Goal: Communication & Community: Answer question/provide support

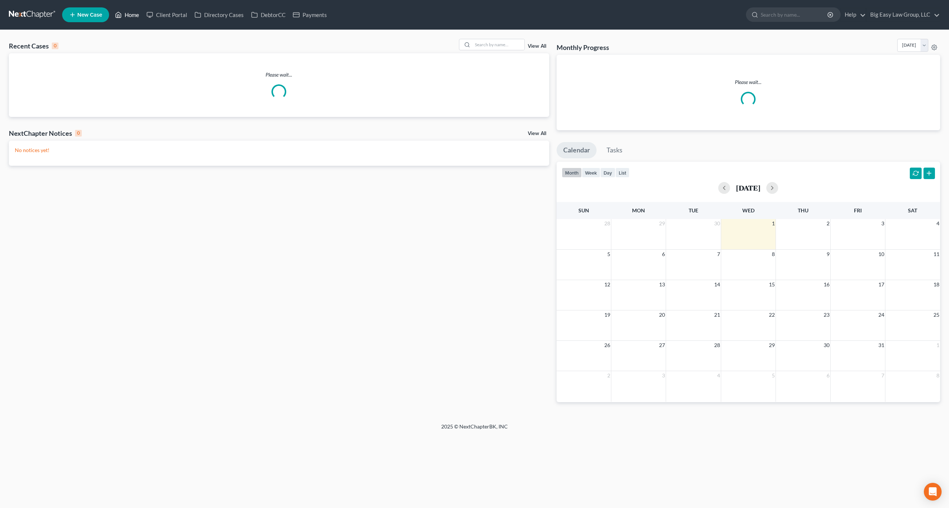
click at [140, 16] on link "Home" at bounding box center [126, 14] width 31 height 13
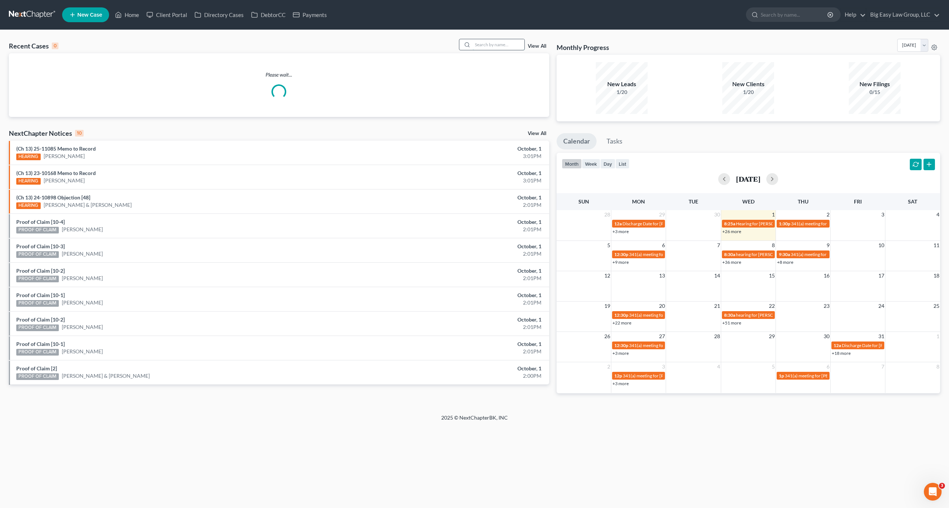
click at [484, 44] on input "search" at bounding box center [498, 44] width 52 height 11
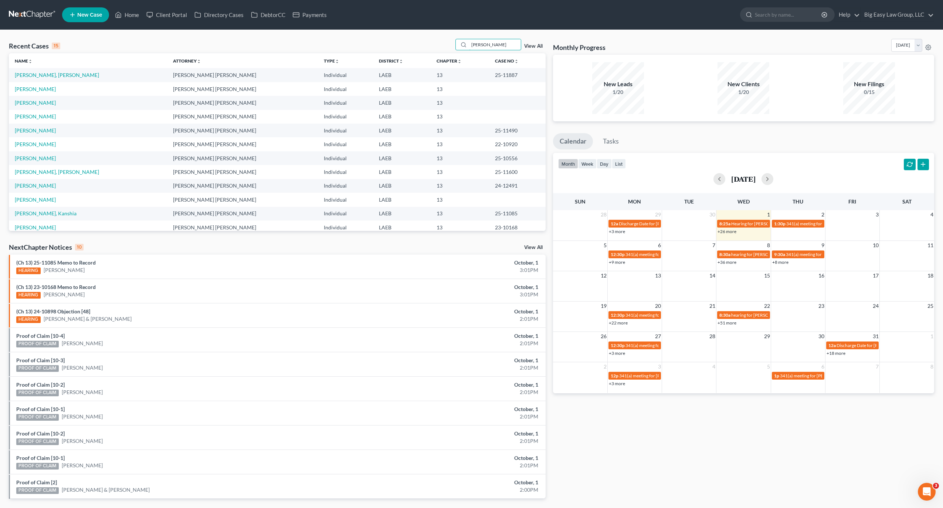
type input "williams"
click at [28, 91] on link "[PERSON_NAME][GEOGRAPHIC_DATA]" at bounding box center [62, 89] width 94 height 6
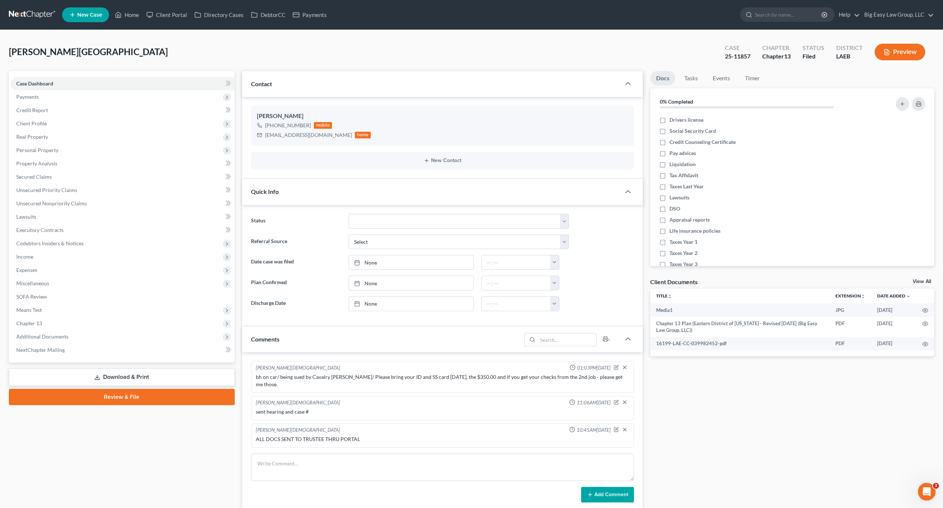
scroll to position [721, 0]
click at [136, 9] on link "Home" at bounding box center [126, 14] width 31 height 13
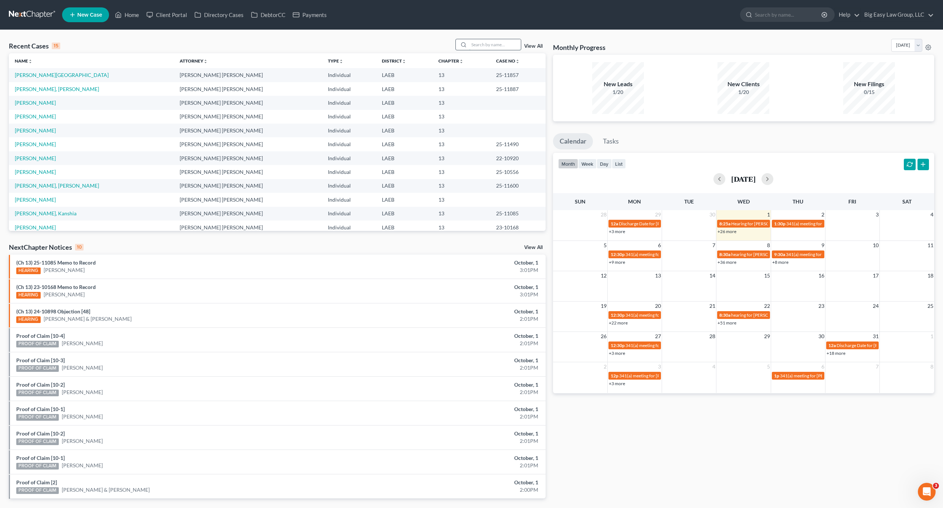
click at [500, 49] on input "search" at bounding box center [495, 44] width 52 height 11
type input "brian"
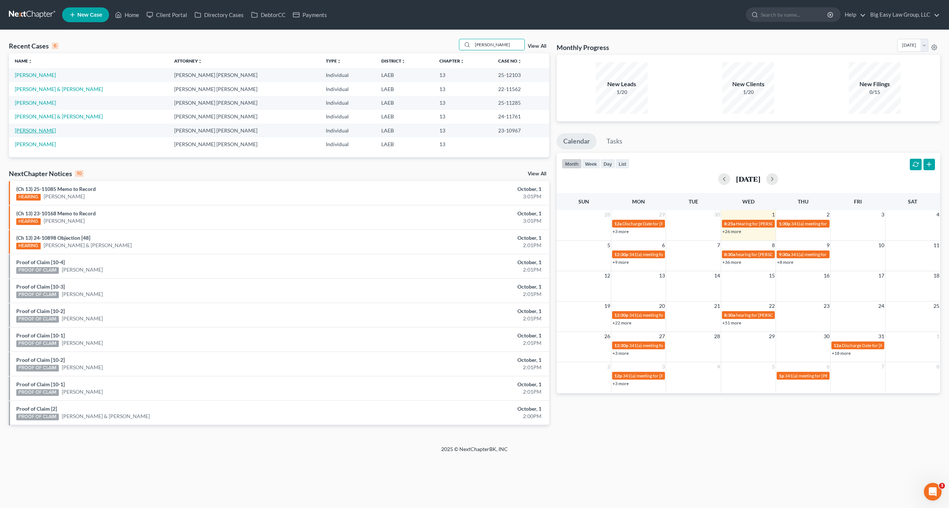
click at [39, 129] on link "[PERSON_NAME]" at bounding box center [35, 130] width 41 height 6
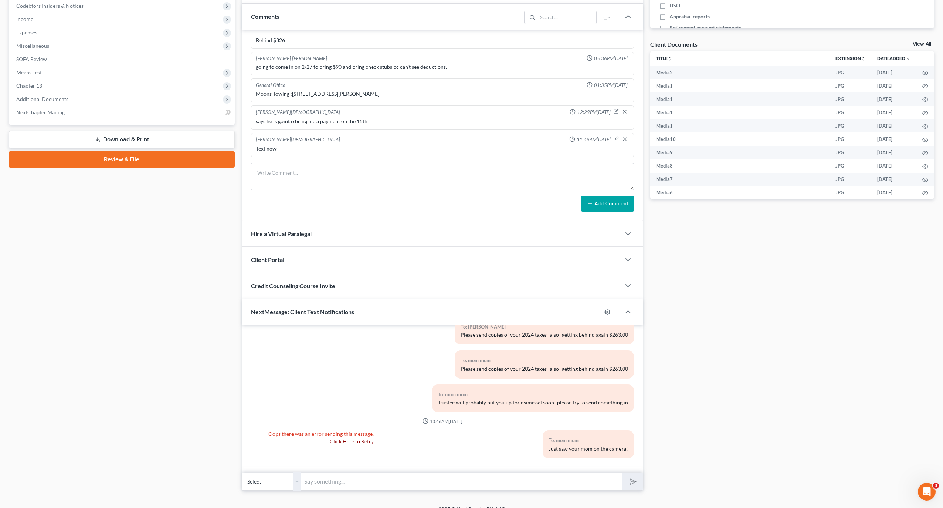
scroll to position [248, 0]
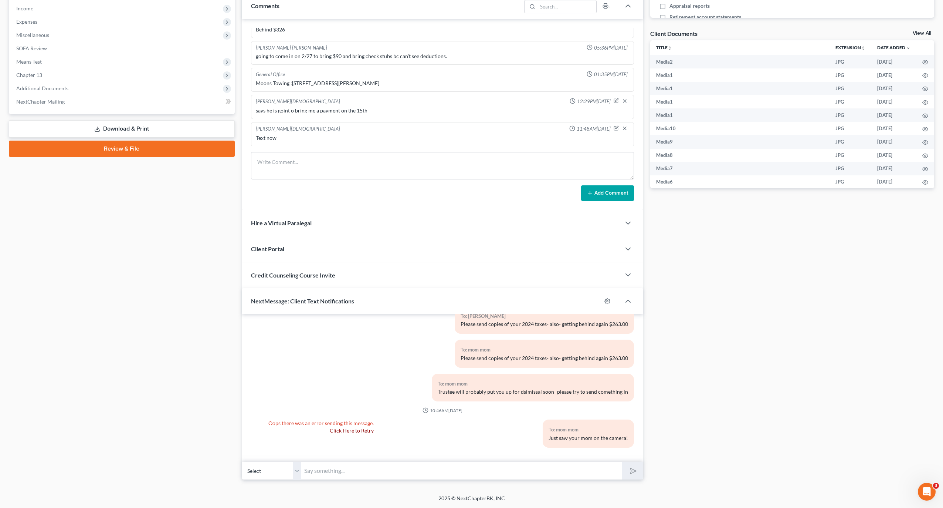
drag, startPoint x: 504, startPoint y: 407, endPoint x: 546, endPoint y: 411, distance: 42.8
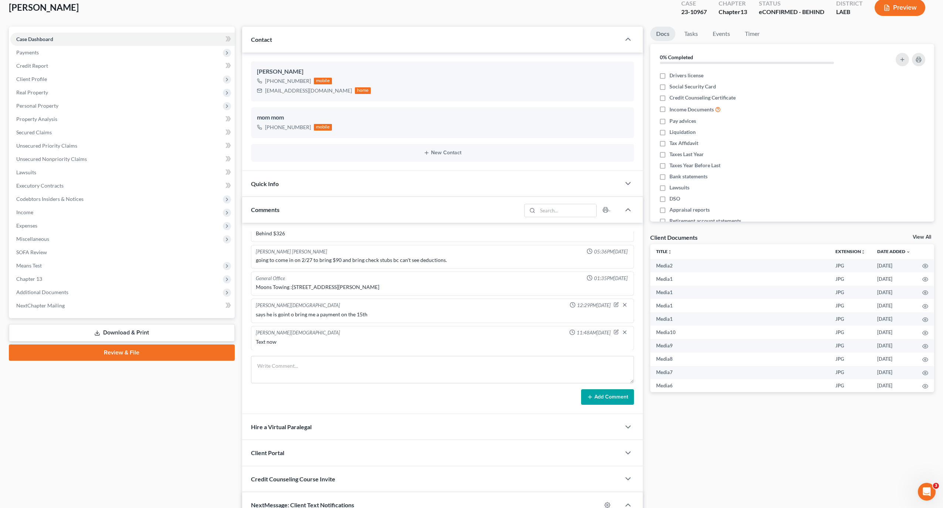
scroll to position [0, 0]
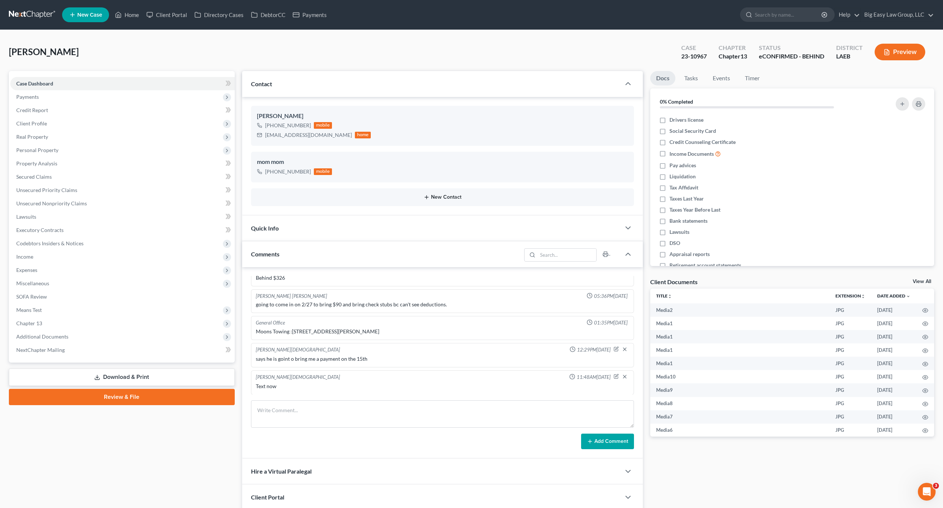
click at [375, 199] on button "New Contact" at bounding box center [442, 197] width 371 height 6
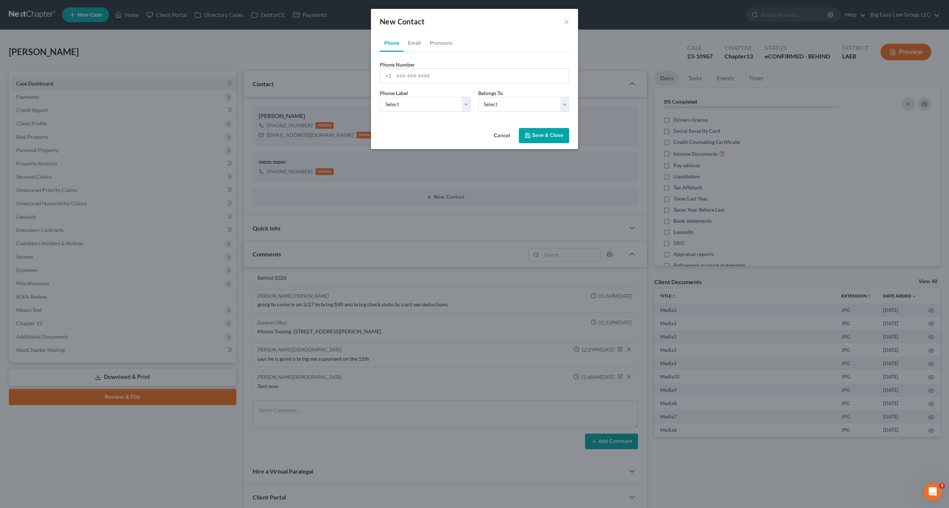
click at [349, 160] on div "New Contact × Phone Email Pronouns Phone Number * +1 Ext. Phone Label * Select …" at bounding box center [474, 254] width 949 height 508
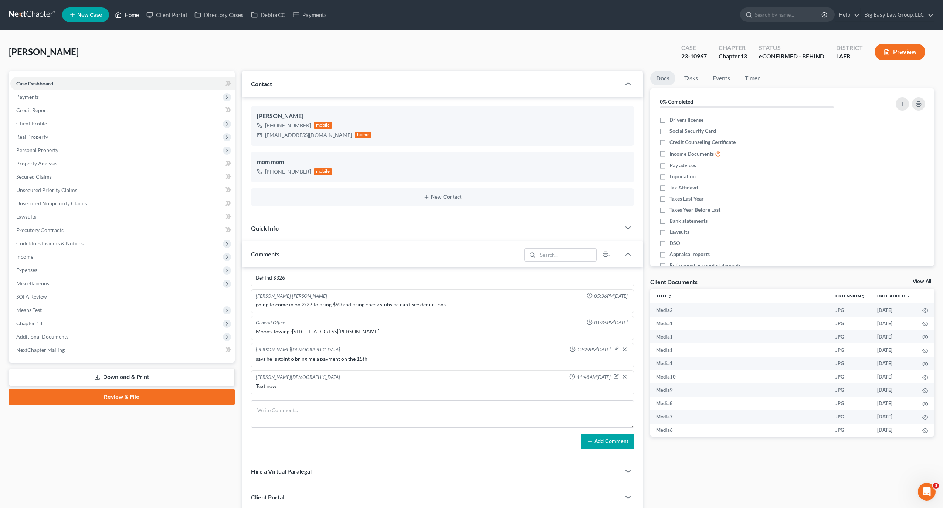
drag, startPoint x: 123, startPoint y: 11, endPoint x: 127, endPoint y: 13, distance: 4.0
click at [123, 11] on link "Home" at bounding box center [126, 14] width 31 height 13
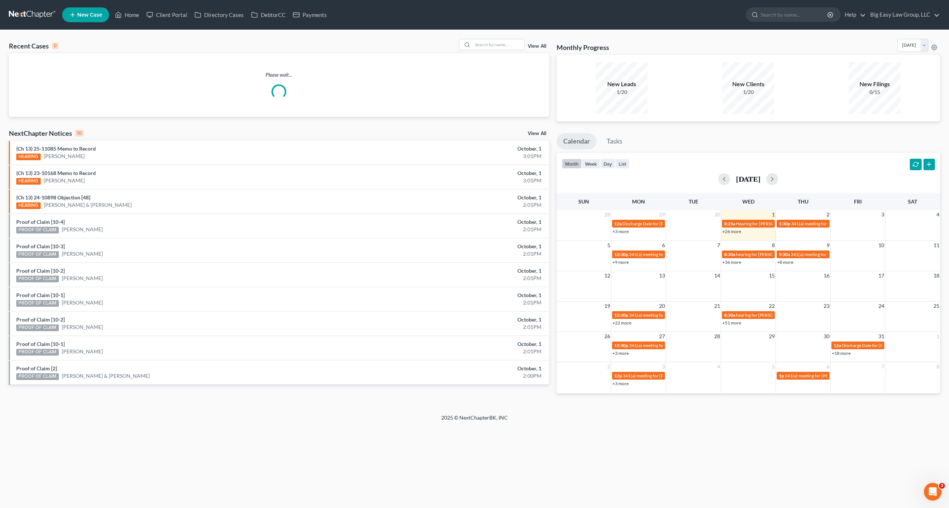
click at [503, 51] on div "Recent Cases 0 View All" at bounding box center [279, 46] width 540 height 14
click at [508, 44] on input "search" at bounding box center [498, 44] width 52 height 11
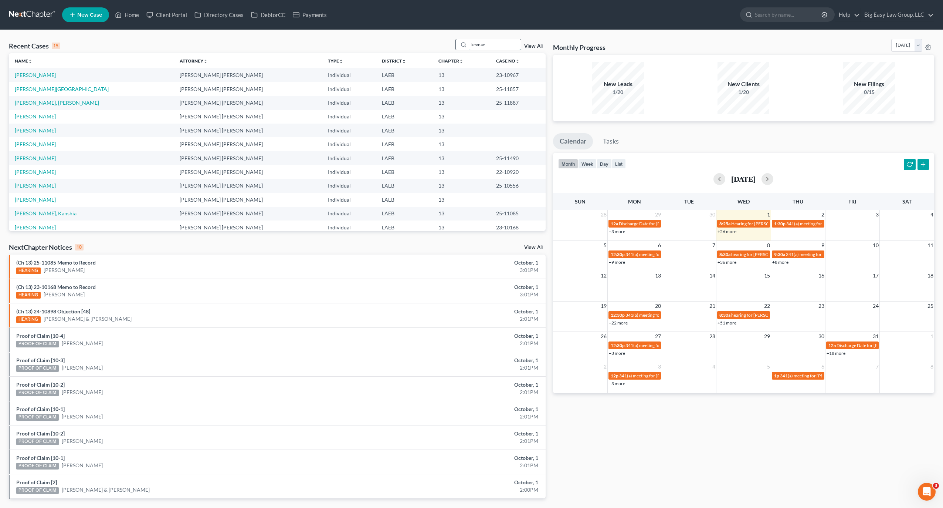
type input "kevnae"
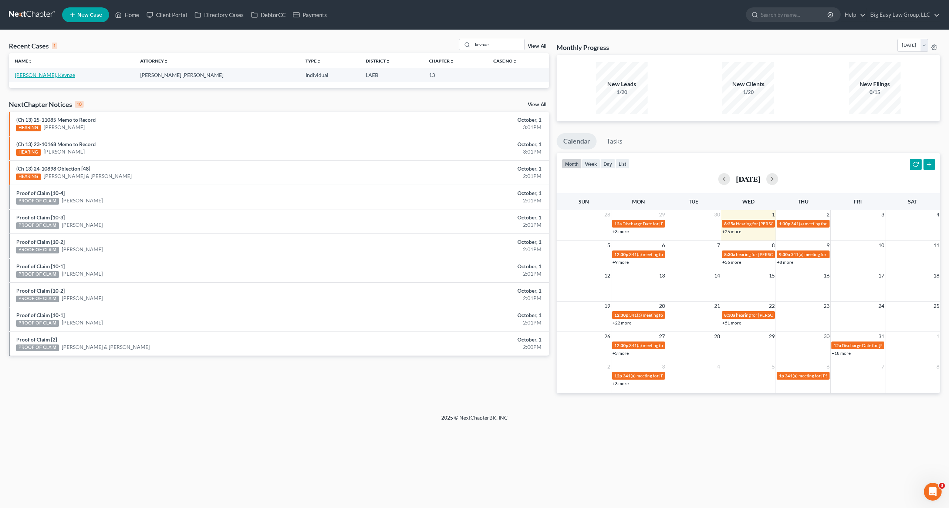
click at [32, 74] on link "[PERSON_NAME], Kevnae" at bounding box center [45, 75] width 60 height 6
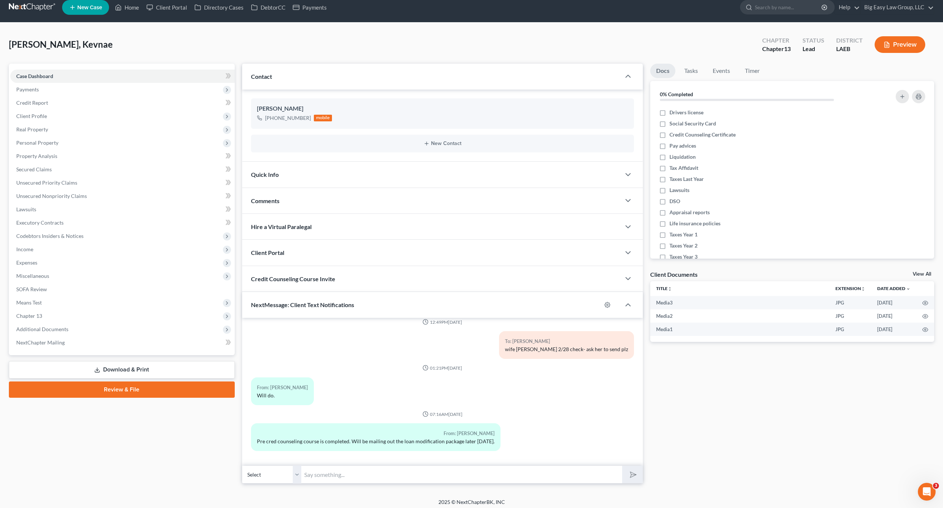
scroll to position [11, 0]
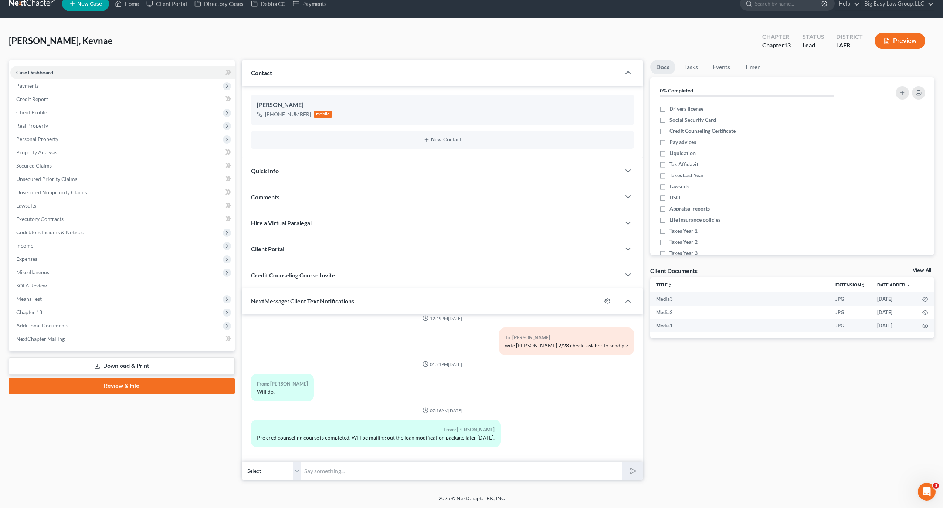
click at [418, 478] on input "text" at bounding box center [461, 470] width 321 height 18
type input "Send me all September stubs for you and wife! By friday is good! Ty"
click at [622, 462] on button "submit" at bounding box center [632, 470] width 20 height 17
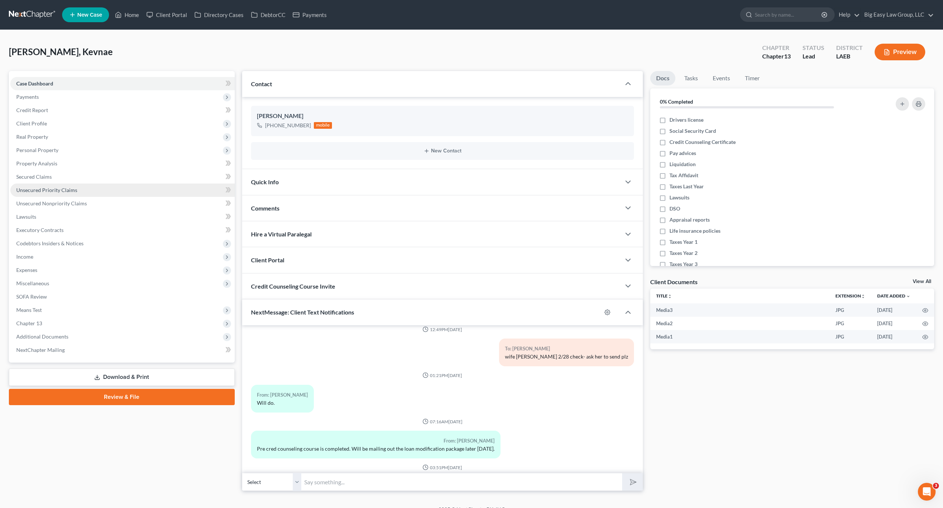
scroll to position [1150, 0]
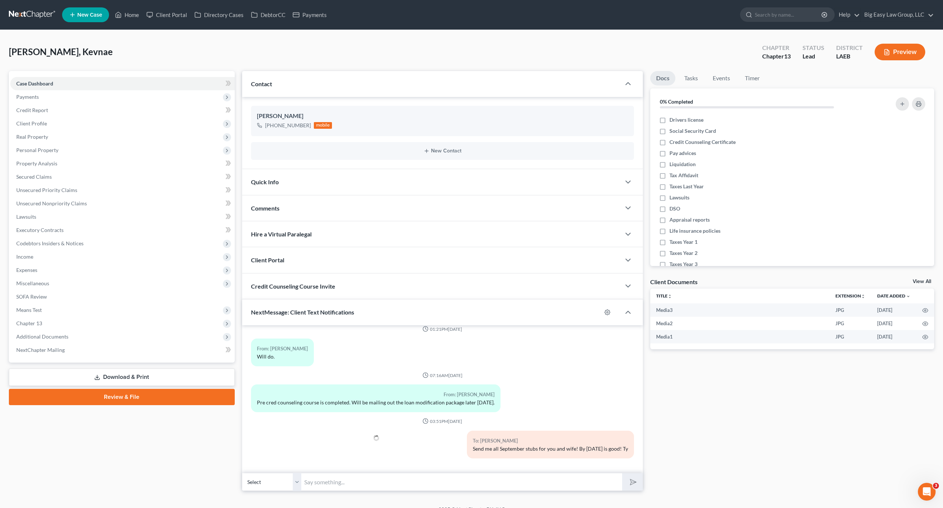
click at [122, 6] on ul "New Case Home Client Portal Directory Cases DebtorCC Payments - No Result - See…" at bounding box center [498, 14] width 872 height 19
click at [139, 16] on link "Home" at bounding box center [126, 14] width 31 height 13
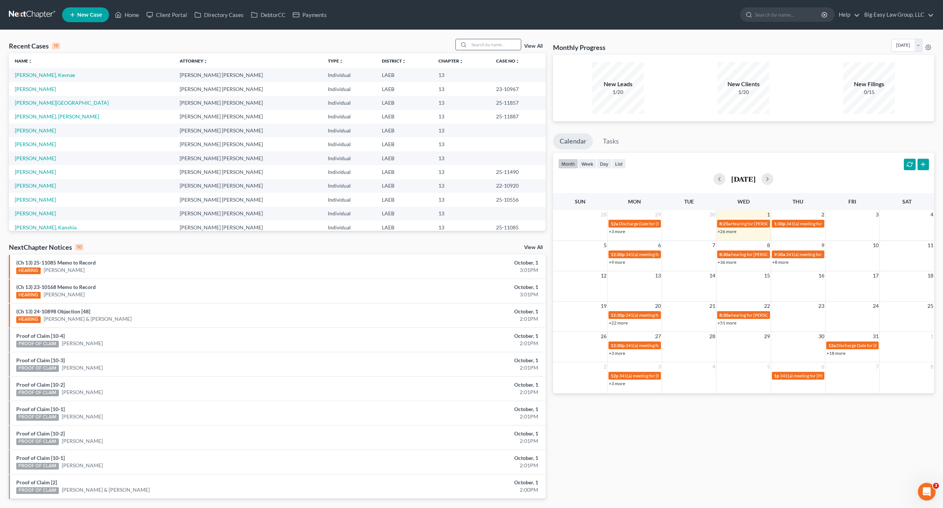
click at [496, 48] on input "search" at bounding box center [495, 44] width 52 height 11
type input "[PERSON_NAME]"
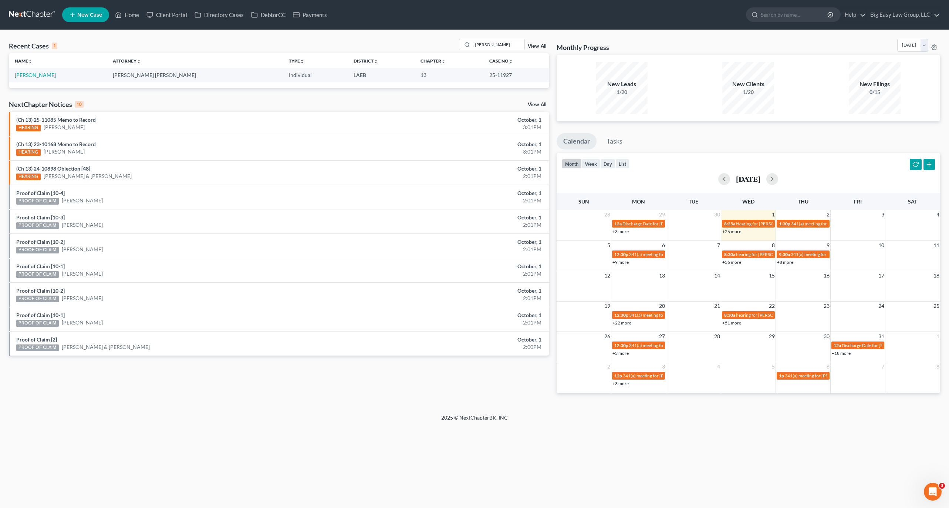
click at [33, 66] on th "Name unfold_more expand_more expand_less" at bounding box center [58, 60] width 98 height 15
click at [35, 74] on link "[PERSON_NAME]" at bounding box center [35, 75] width 41 height 6
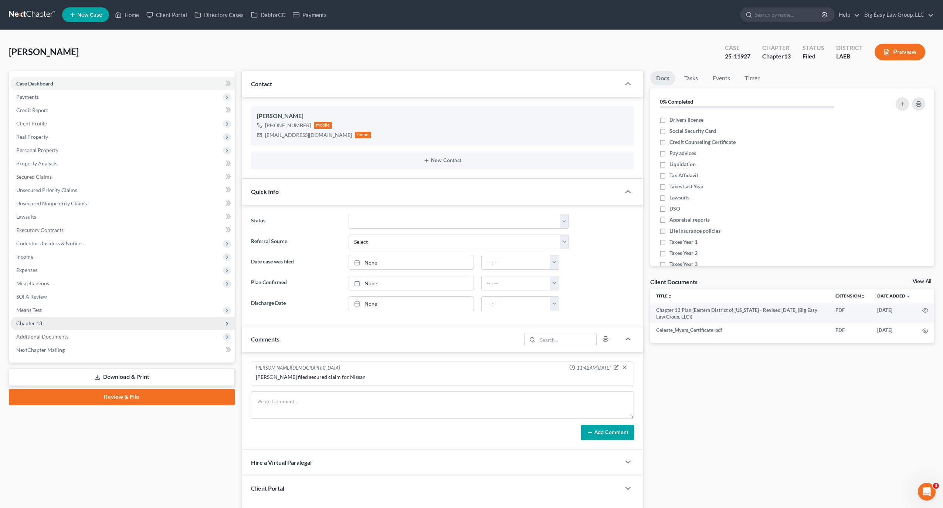
click at [51, 328] on span "Chapter 13" at bounding box center [122, 322] width 224 height 13
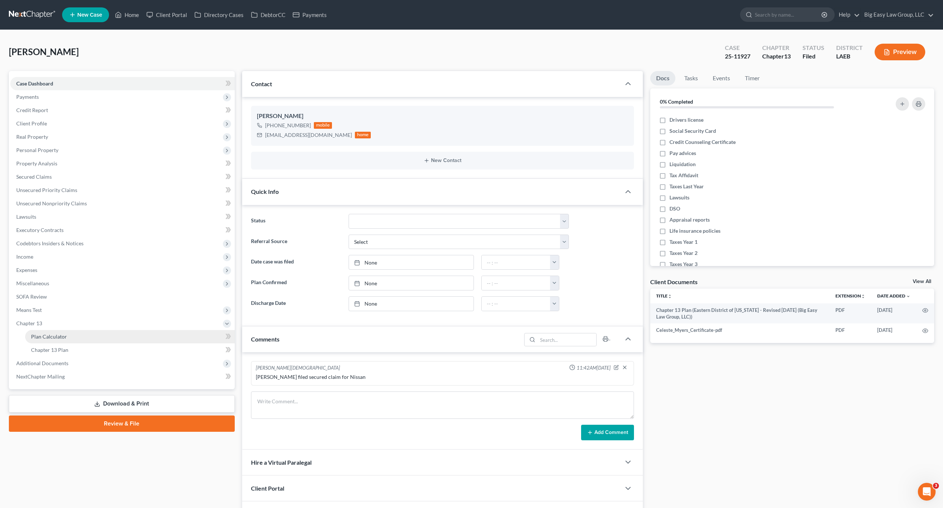
click at [53, 332] on link "Plan Calculator" at bounding box center [130, 336] width 210 height 13
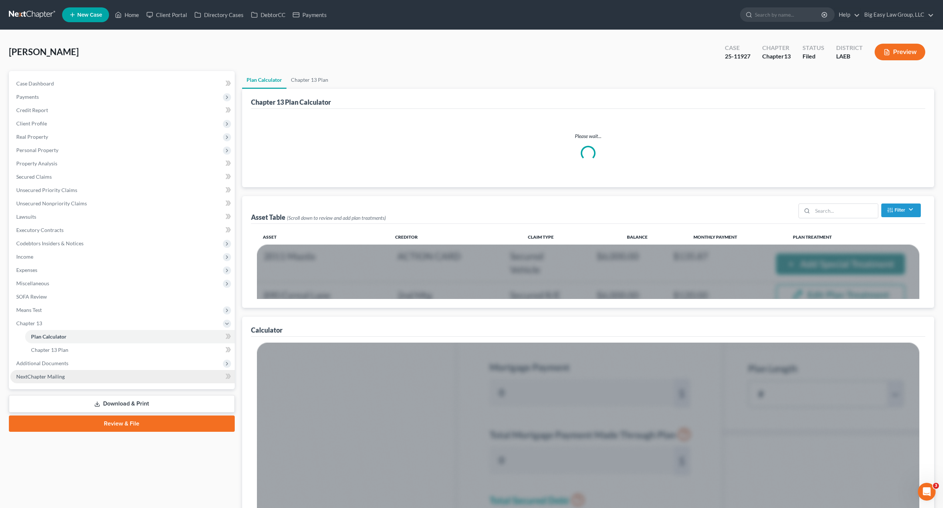
click at [74, 370] on link "NextChapter Mailing" at bounding box center [122, 376] width 224 height 13
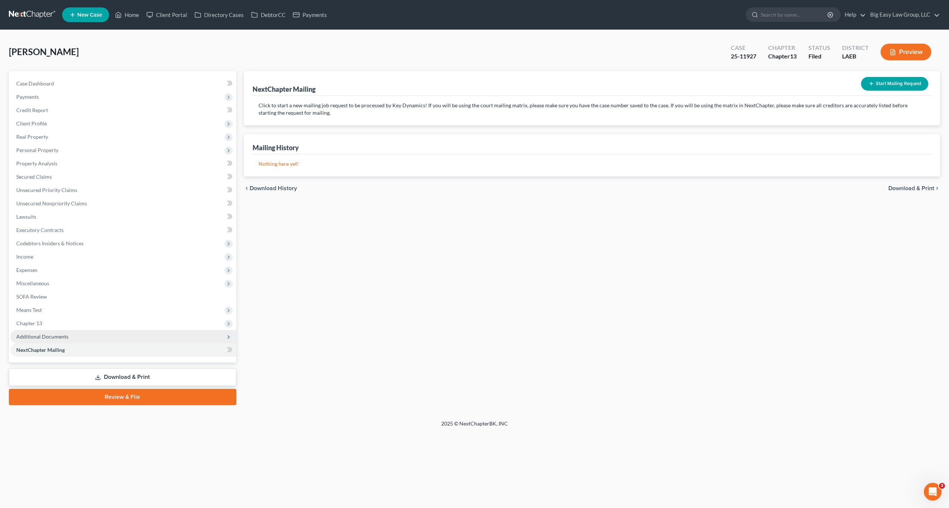
click at [103, 337] on span "Additional Documents" at bounding box center [123, 336] width 226 height 13
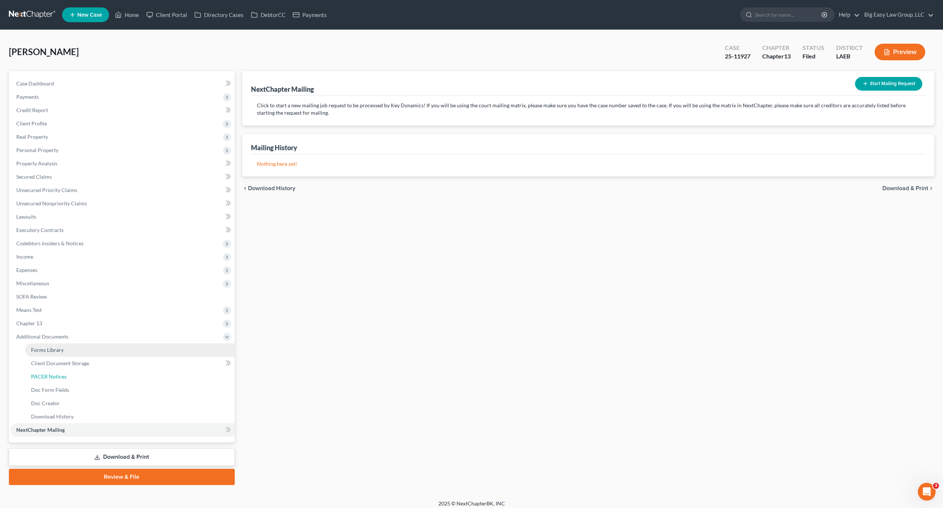
click at [86, 379] on link "PACER Notices" at bounding box center [130, 376] width 210 height 13
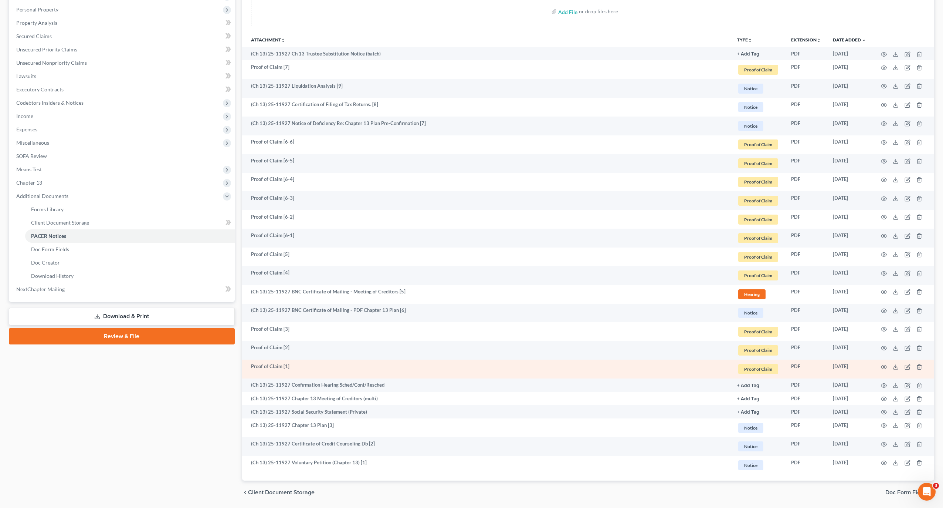
scroll to position [165, 0]
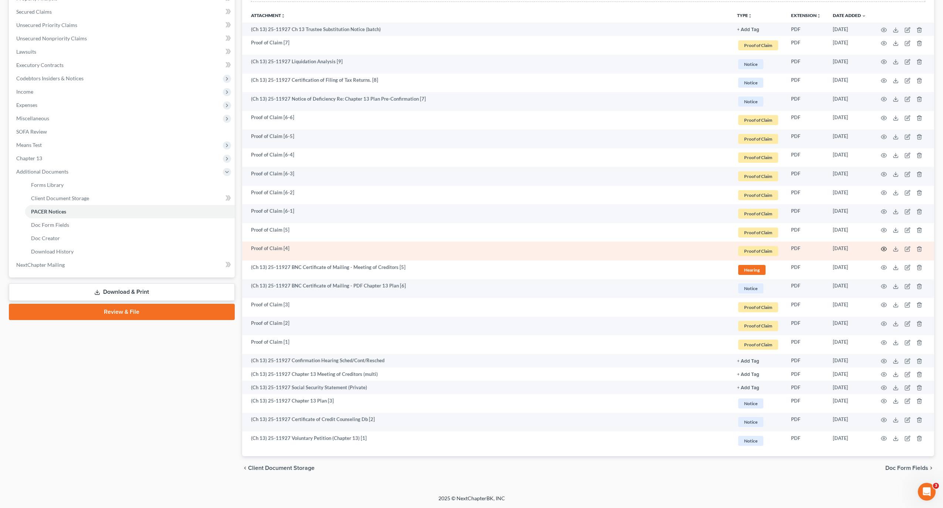
click at [885, 248] on icon "button" at bounding box center [884, 249] width 6 height 6
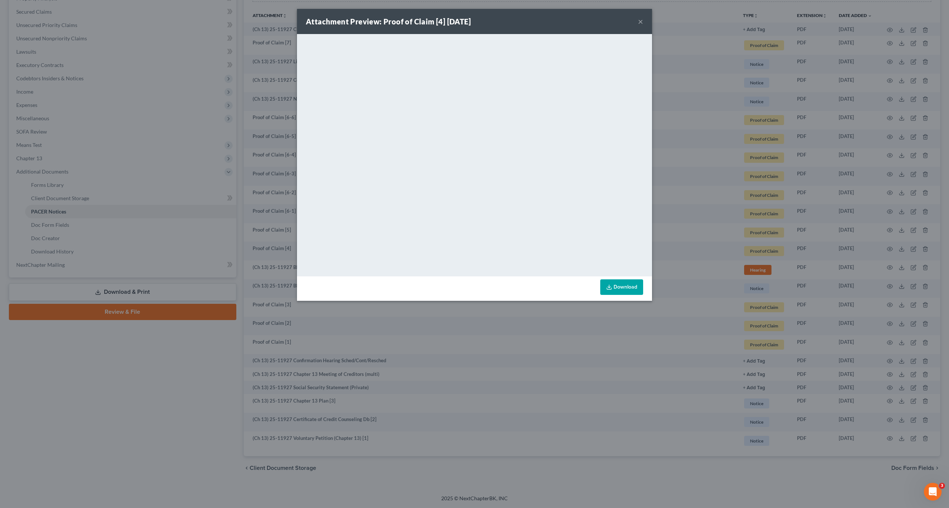
click at [135, 442] on div "Attachment Preview: Proof of Claim [4] [DATE] × <object ng-attr-data='[URL][DOM…" at bounding box center [474, 254] width 949 height 508
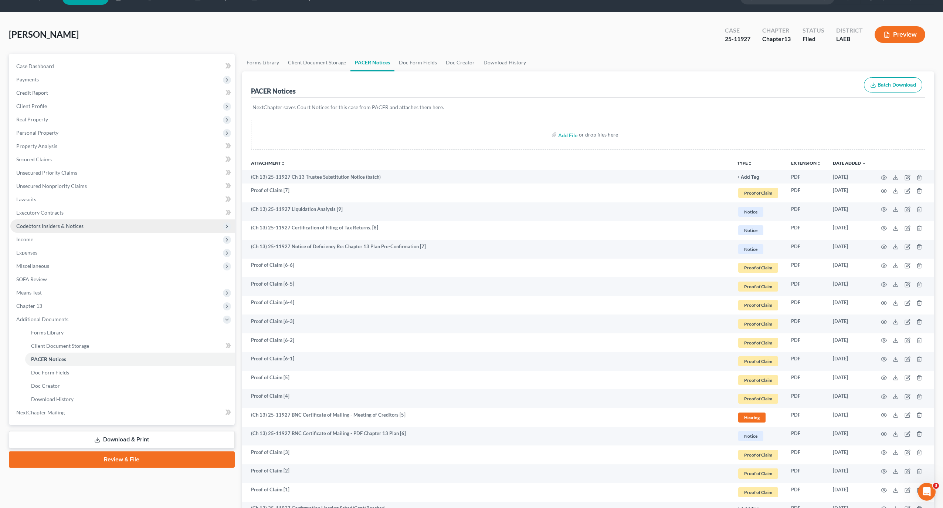
scroll to position [0, 0]
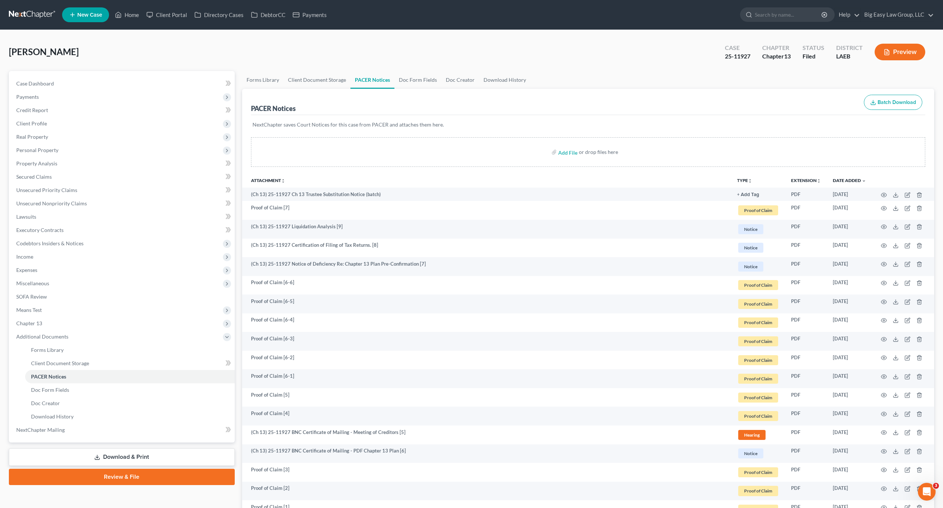
click at [33, 73] on div "Case Dashboard Payments Invoices Payments Payments Credit Report Client Profile…" at bounding box center [122, 256] width 226 height 371
click at [37, 81] on span "Case Dashboard" at bounding box center [35, 83] width 38 height 6
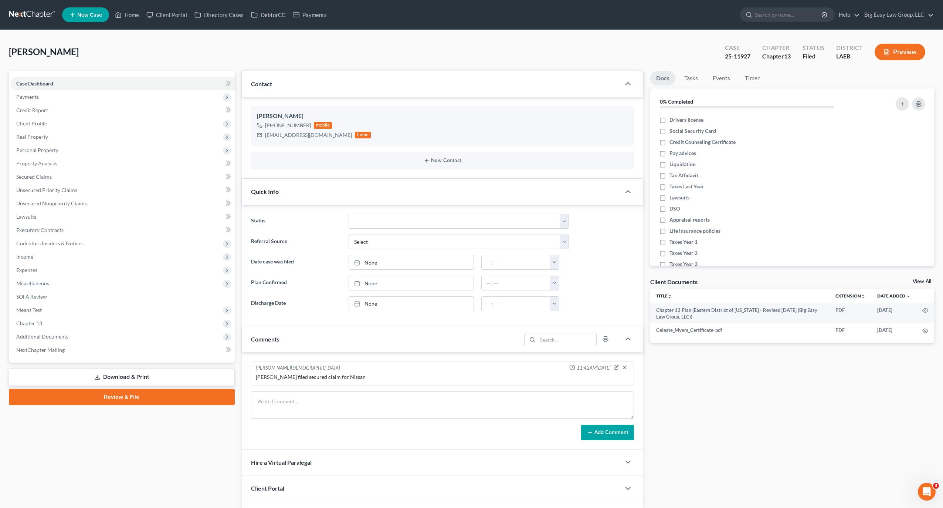
scroll to position [223, 0]
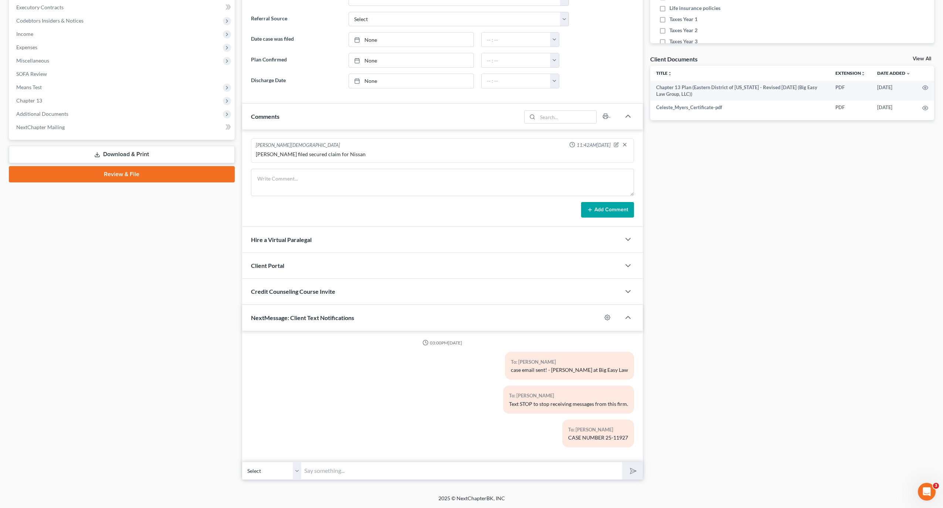
click at [405, 480] on div "Petition Navigation Case Dashboard Payments Invoices Payments Payments Credit R…" at bounding box center [471, 166] width 925 height 637
click at [404, 472] on input "text" at bounding box center [461, 470] width 321 height 18
click at [346, 471] on input "2023 taxes- sedn to me to [EMAIL_ADDRESS][DOMAIN_NAME]" at bounding box center [461, 470] width 321 height 18
click at [449, 467] on input "2023 taxes- send to me to [EMAIL_ADDRESS][DOMAIN_NAME]" at bounding box center [461, 470] width 321 height 18
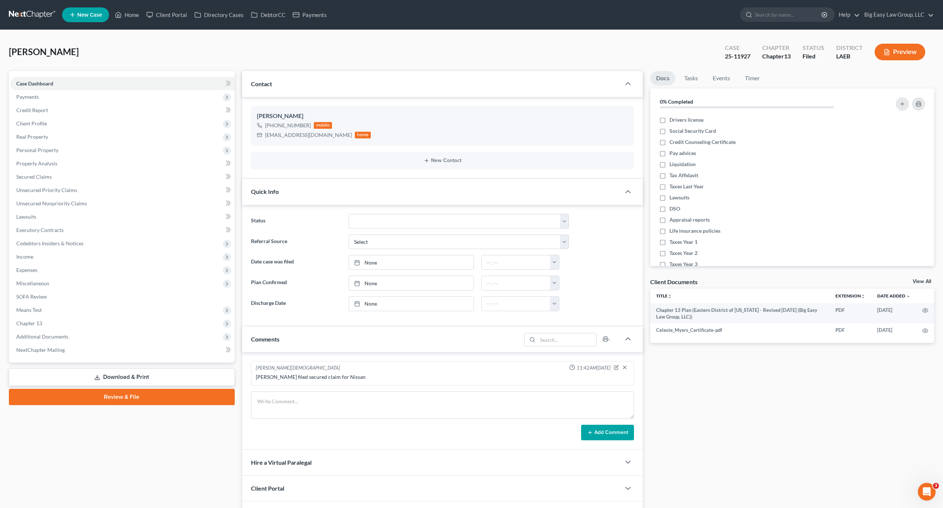
drag, startPoint x: 299, startPoint y: 192, endPoint x: 319, endPoint y: 181, distance: 23.7
click at [299, 192] on div "Quick Info" at bounding box center [431, 192] width 379 height 26
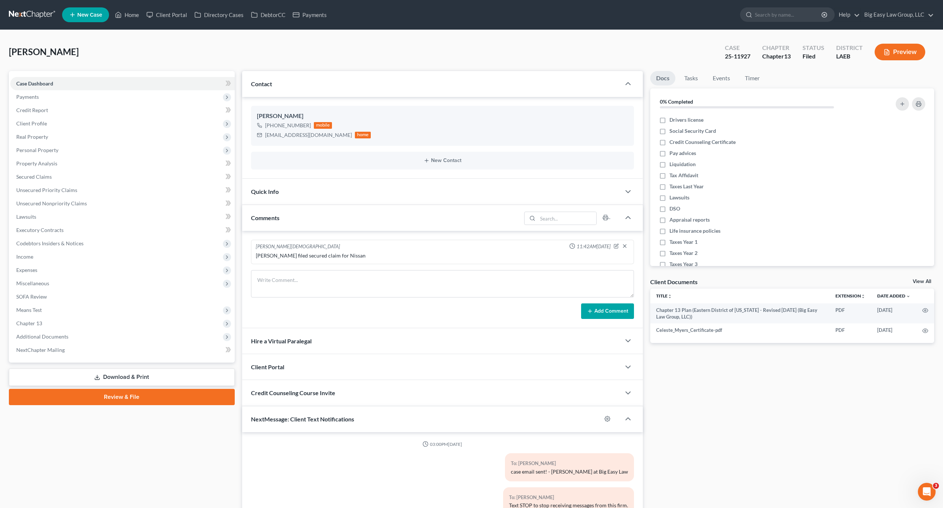
click at [274, 230] on div "Comments" at bounding box center [381, 218] width 279 height 26
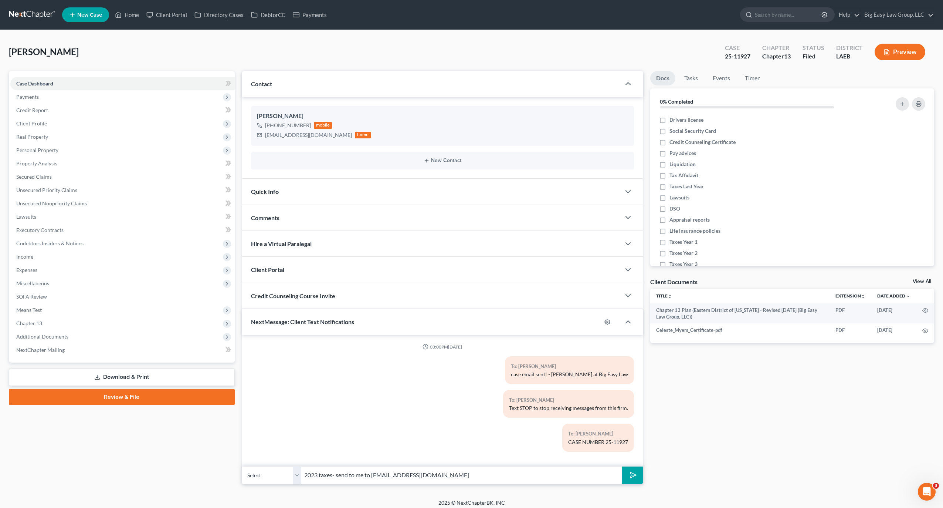
click at [443, 476] on input "2023 taxes- send to me to [EMAIL_ADDRESS][DOMAIN_NAME]" at bounding box center [461, 475] width 321 height 18
type input "2023 taxes- send to me to [EMAIL_ADDRESS][DOMAIN_NAME] aigned"
click at [622, 466] on button "submit" at bounding box center [632, 474] width 20 height 17
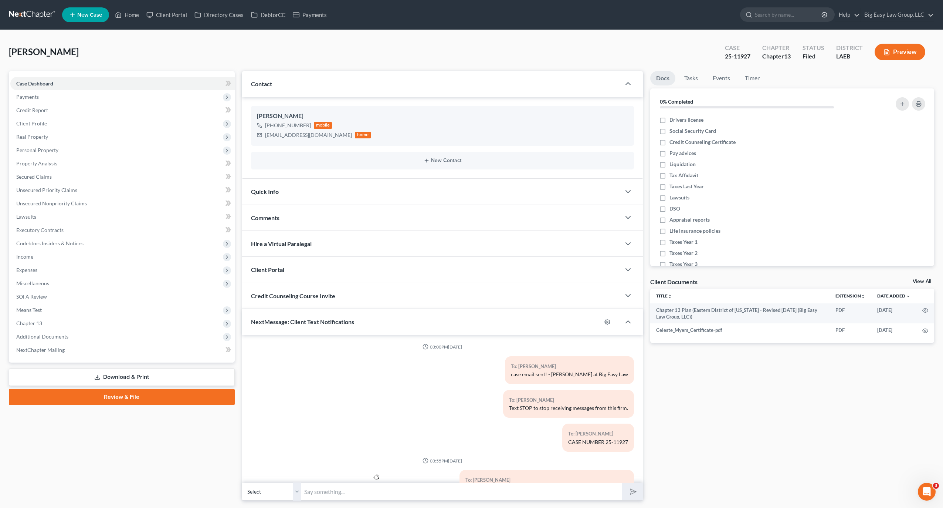
scroll to position [30, 0]
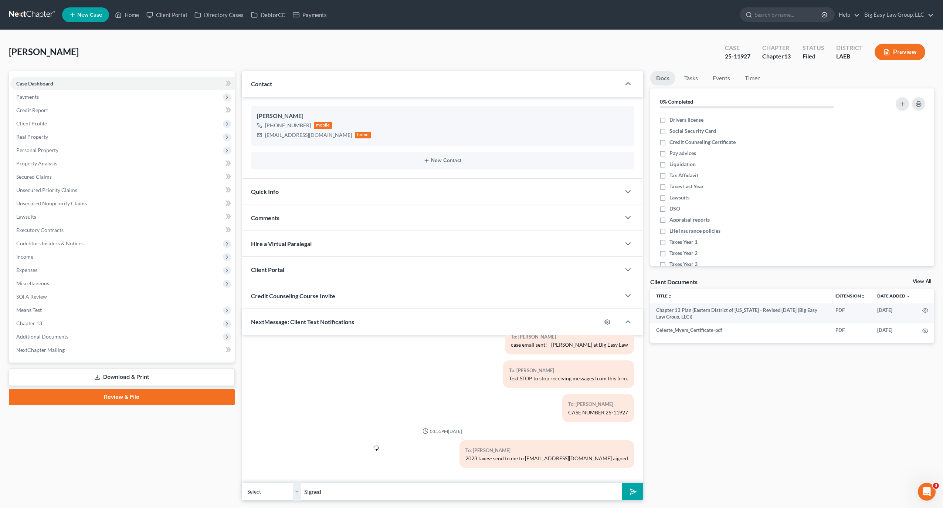
type input "Signed"
click at [622, 482] on button "submit" at bounding box center [632, 490] width 20 height 17
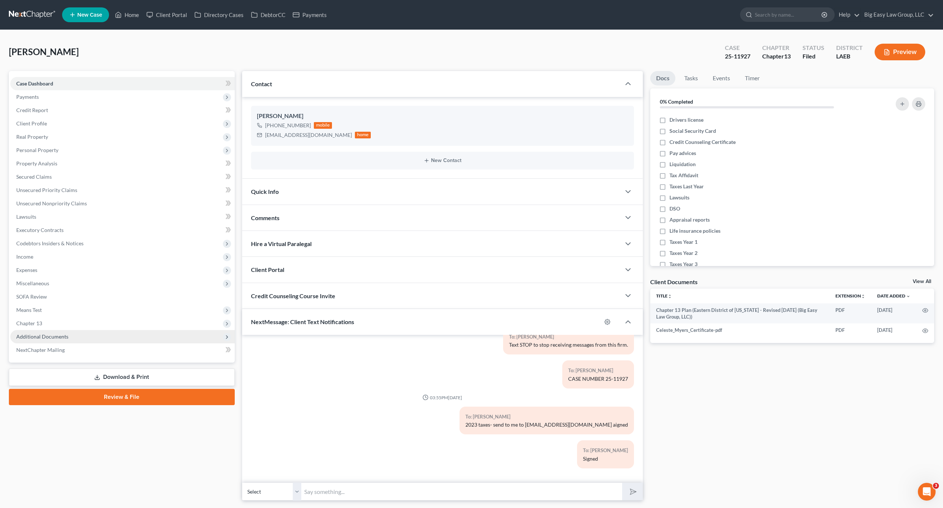
click at [50, 330] on span "Additional Documents" at bounding box center [122, 336] width 224 height 13
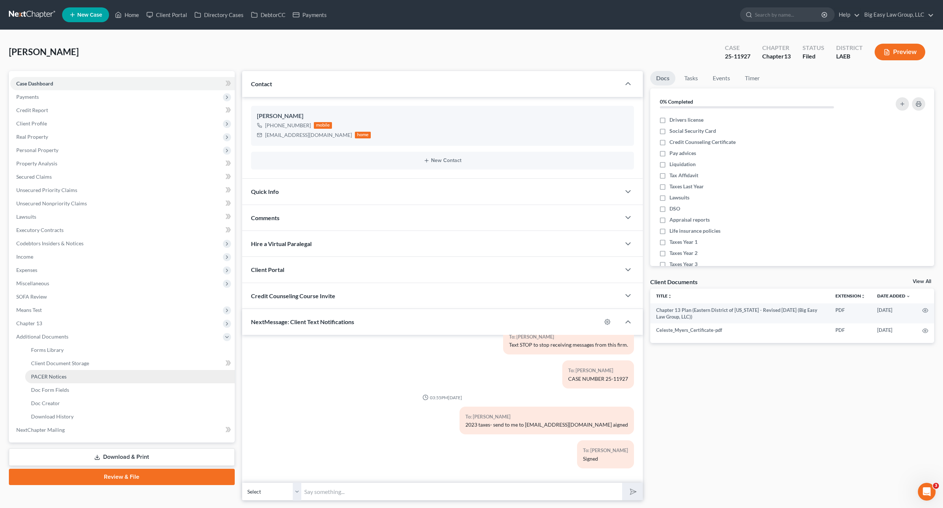
click at [62, 382] on link "PACER Notices" at bounding box center [130, 376] width 210 height 13
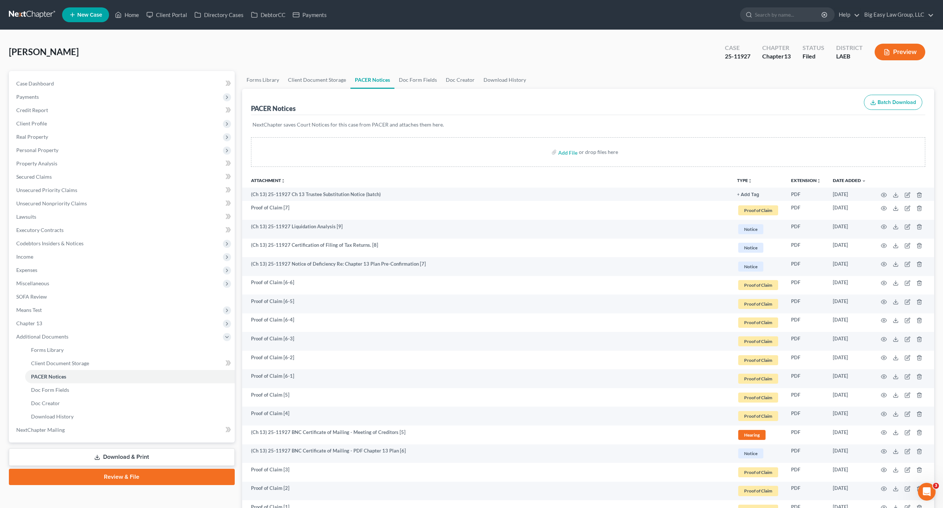
click at [145, 62] on div "[PERSON_NAME] Upgraded Case 25-11927 Chapter Chapter 13 Status Filed District L…" at bounding box center [471, 55] width 925 height 32
click at [54, 81] on link "Case Dashboard" at bounding box center [122, 83] width 224 height 13
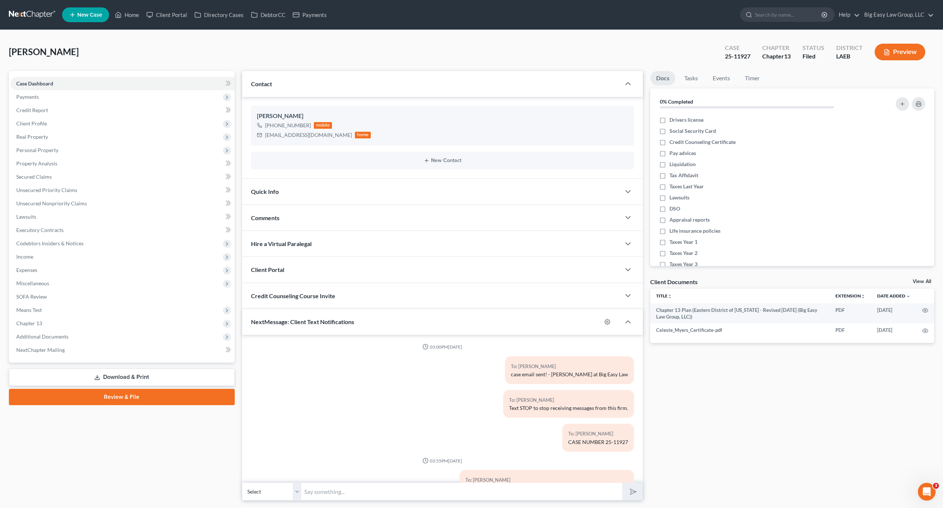
drag, startPoint x: 568, startPoint y: 389, endPoint x: 565, endPoint y: 435, distance: 46.7
click at [570, 393] on div "03:00PM[DATE] To: [PERSON_NAME] case email sent! - [PERSON_NAME] at Big Easy La…" at bounding box center [442, 439] width 383 height 193
click at [146, 47] on div "[PERSON_NAME] Upgraded Case 25-11927 Chapter Chapter 13 Status Filed District L…" at bounding box center [471, 55] width 925 height 32
click at [129, 15] on link "Home" at bounding box center [126, 14] width 31 height 13
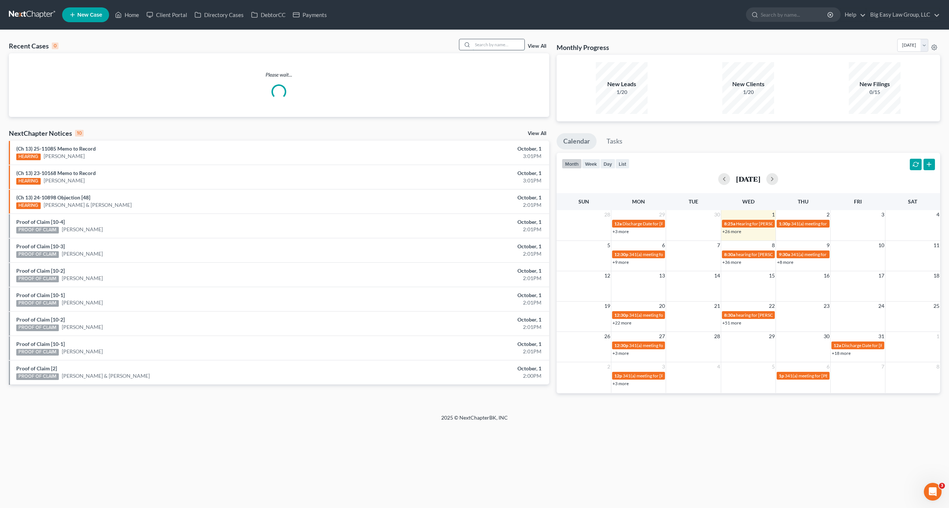
click at [486, 40] on input "search" at bounding box center [498, 44] width 52 height 11
type input "[PERSON_NAME]"
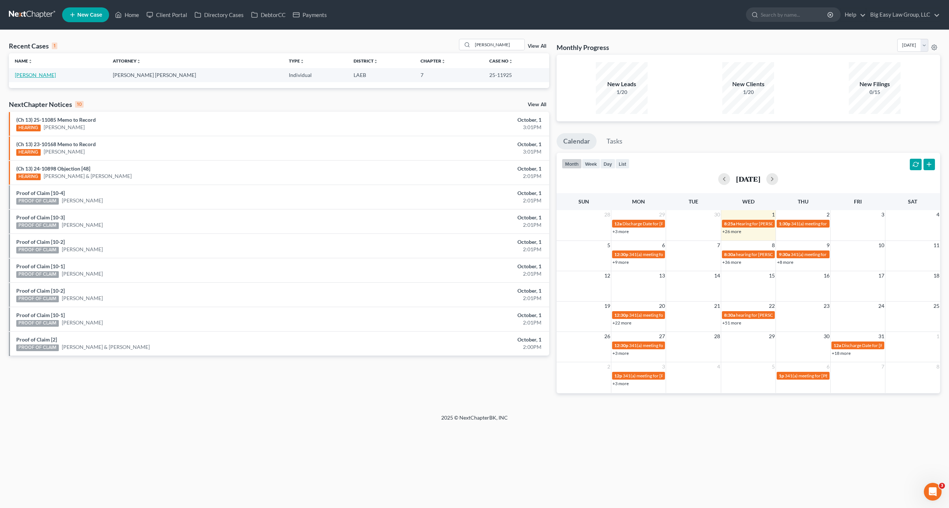
click at [34, 74] on link "[PERSON_NAME]" at bounding box center [35, 75] width 41 height 6
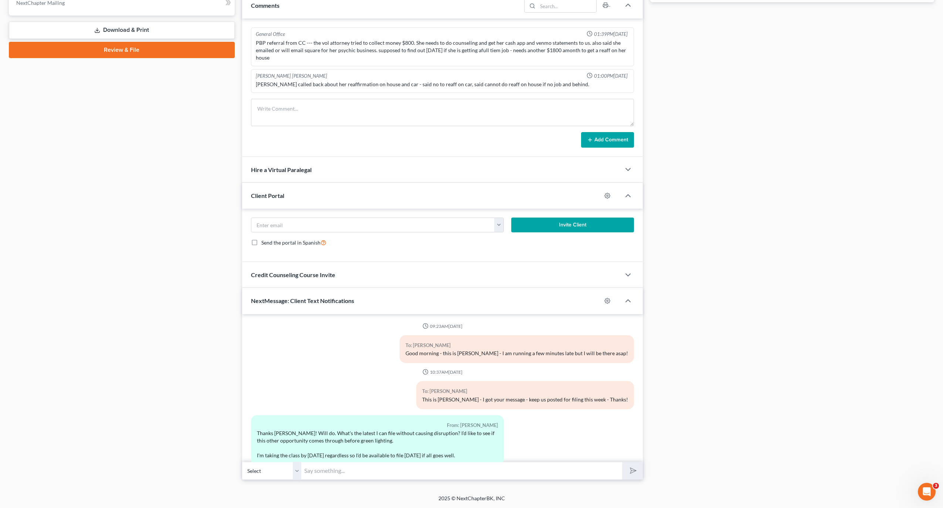
scroll to position [594, 0]
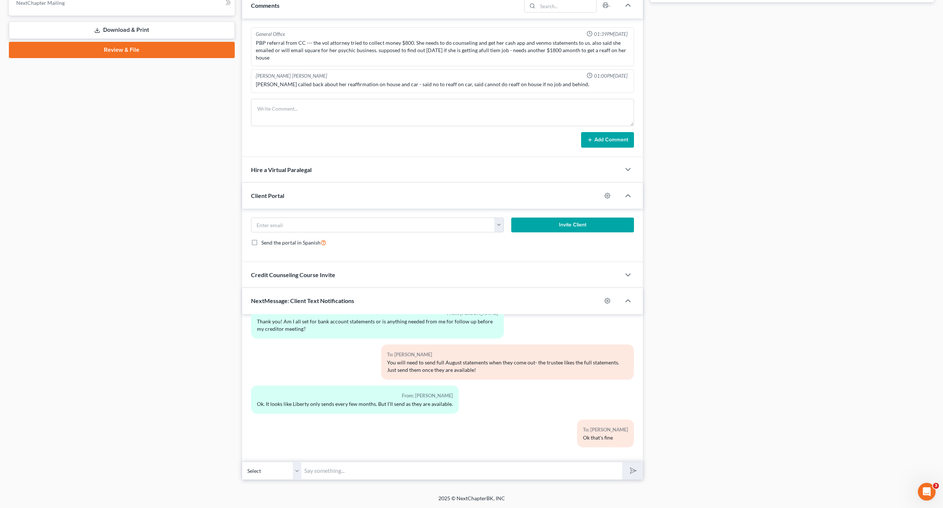
click at [461, 475] on input "text" at bounding box center [461, 470] width 321 height 18
type input "Reminder:"
